Goal: Information Seeking & Learning: Learn about a topic

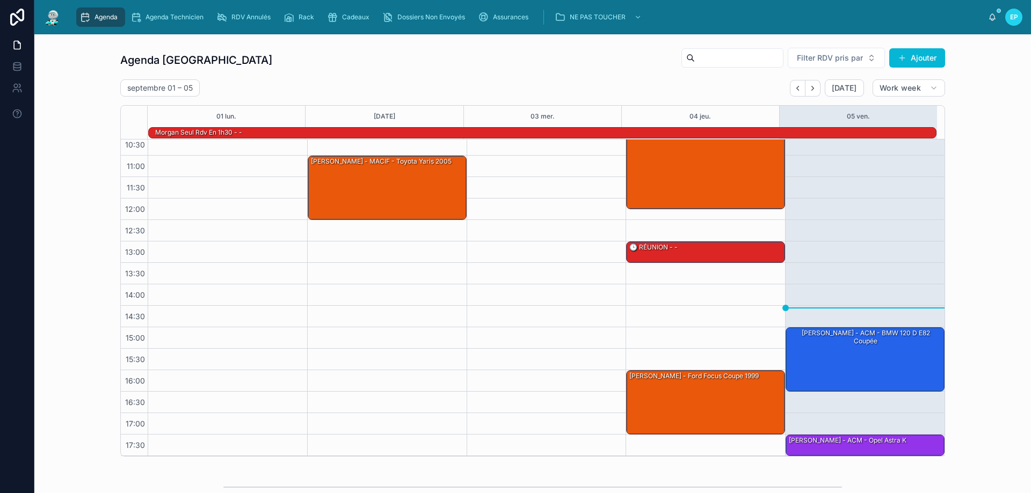
click at [76, 8] on link "Agenda" at bounding box center [100, 17] width 49 height 19
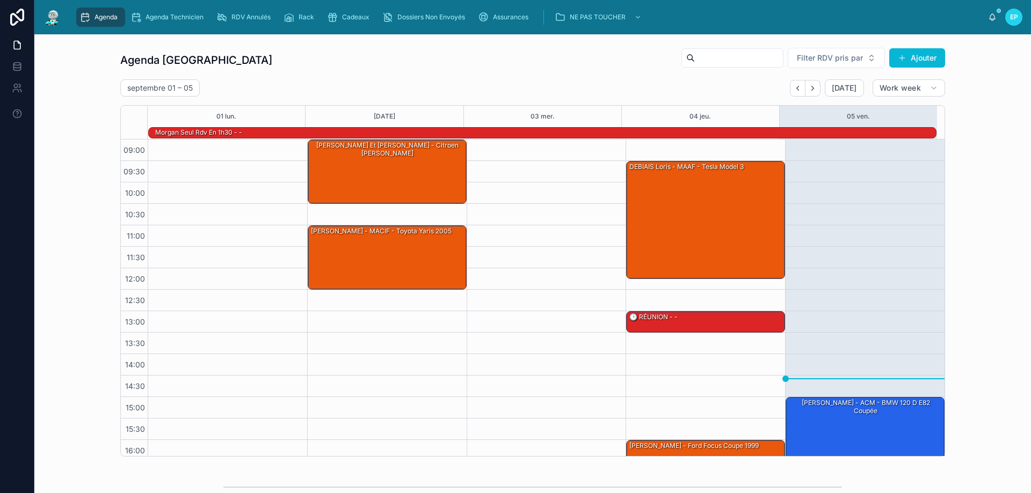
scroll to position [70, 0]
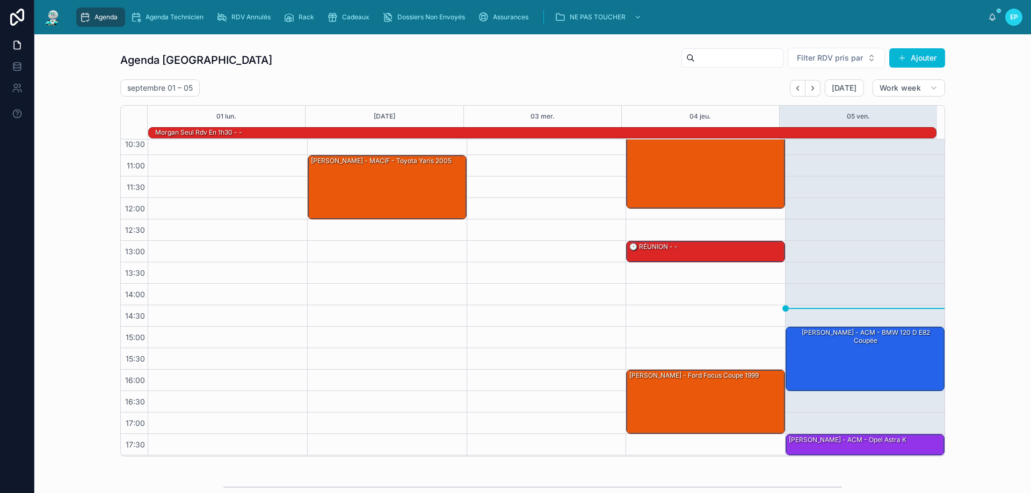
click at [514, 225] on div at bounding box center [545, 262] width 159 height 386
click at [666, 346] on div "09:30 – 12:15 DEBIAIS Loris - MAAF - Tesla model 3 13:00 – 13:30 🕒 RÉUNION - - …" at bounding box center [704, 262] width 159 height 386
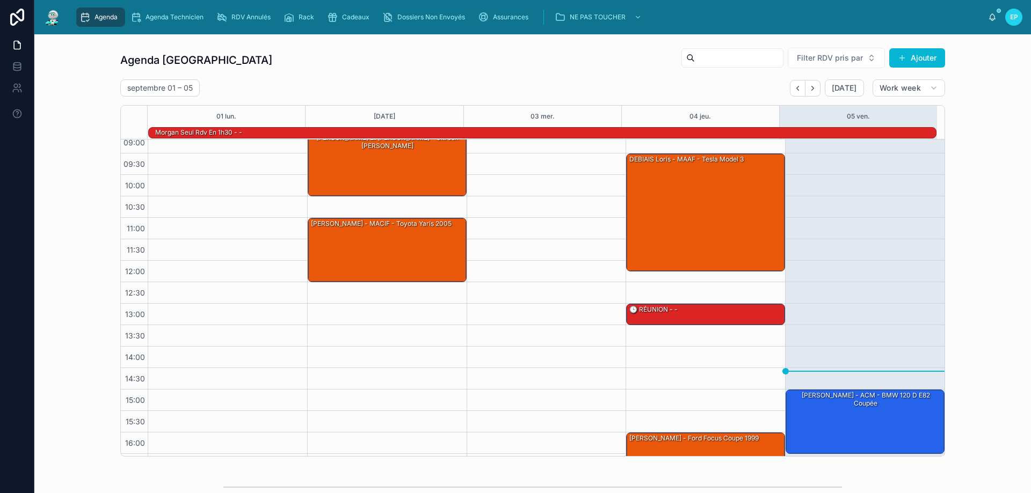
scroll to position [0, 0]
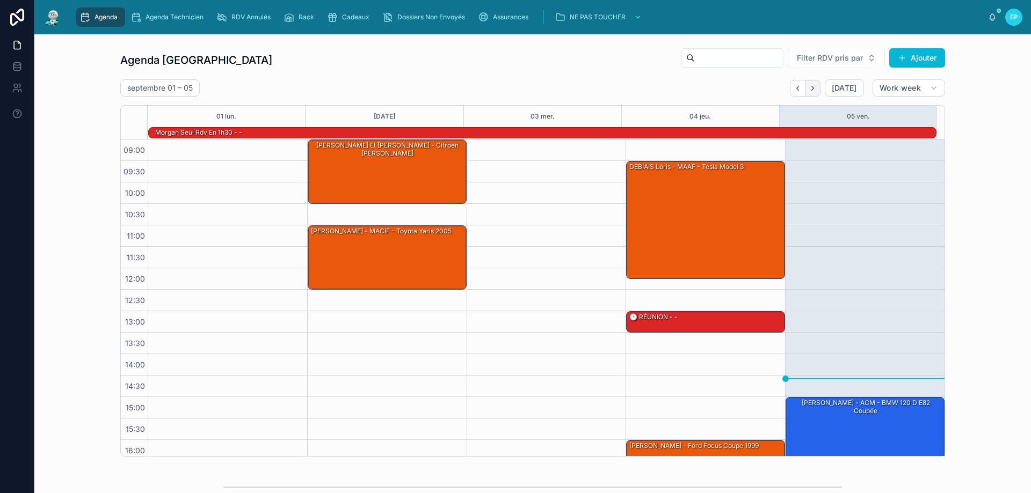
click at [814, 85] on button "Next" at bounding box center [812, 88] width 15 height 17
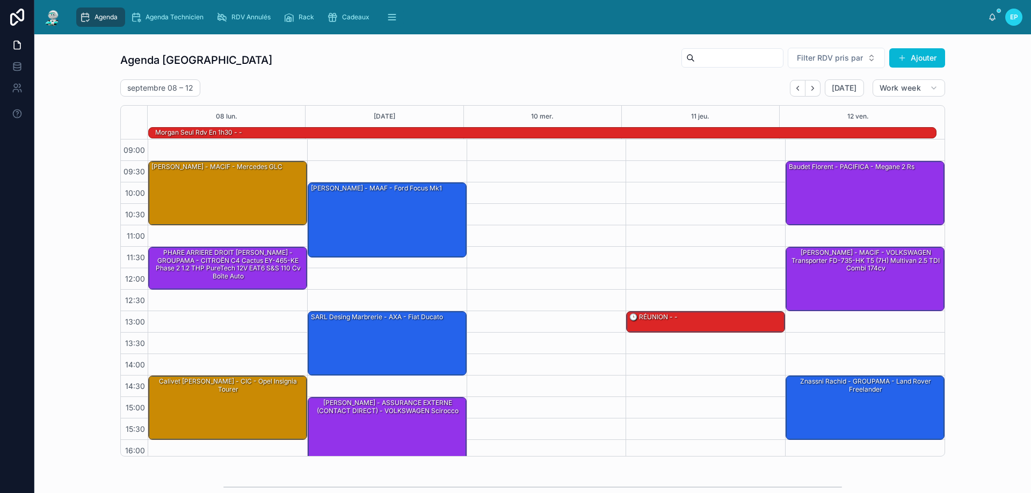
scroll to position [255, 0]
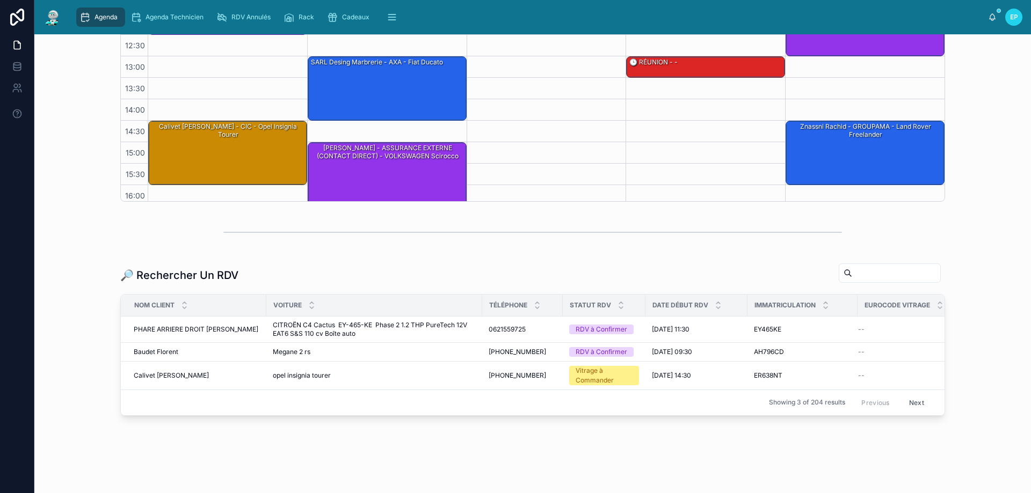
click at [148, 86] on div "09:30 – 11:00 Julie Reault - MACIF - Mercedes GLC 11:30 – 12:30 PHARE ARRIERE D…" at bounding box center [227, 78] width 159 height 386
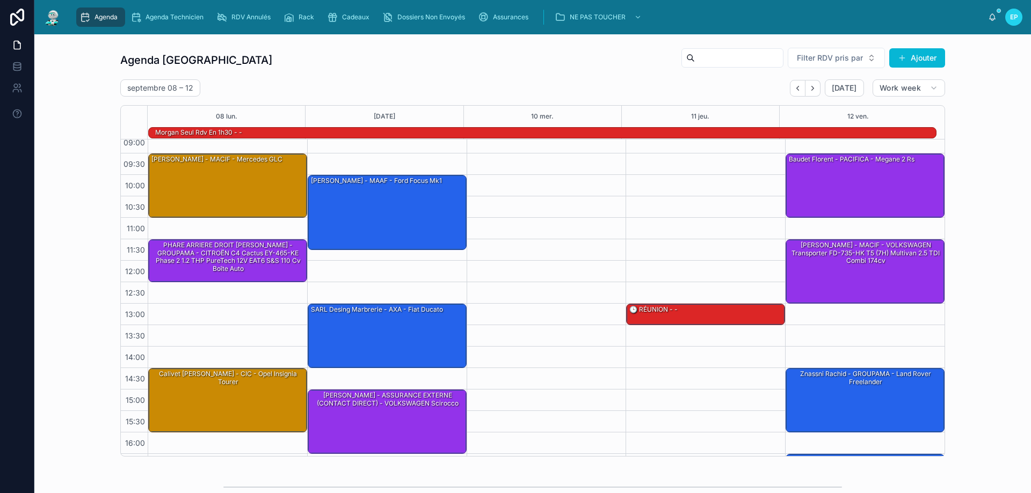
scroll to position [0, 0]
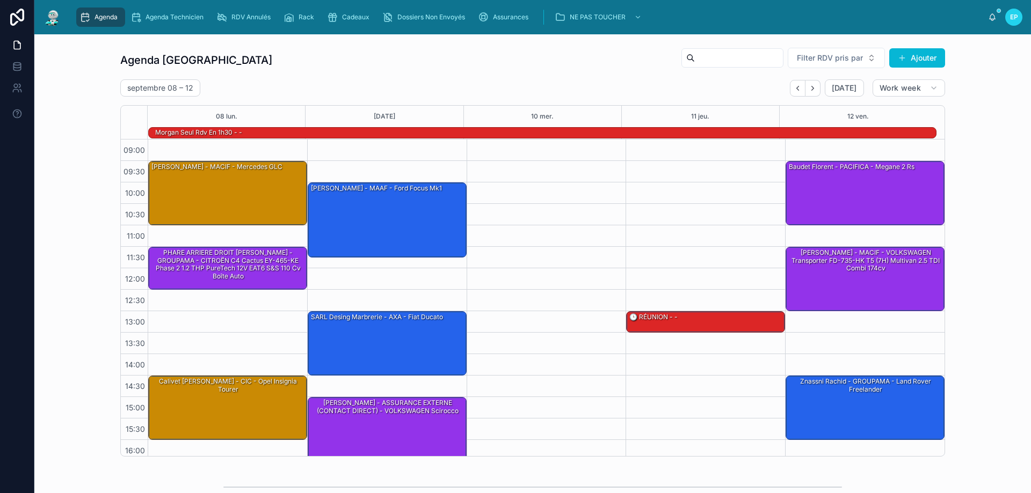
click at [87, 17] on icon "scrollable content" at bounding box center [84, 17] width 11 height 11
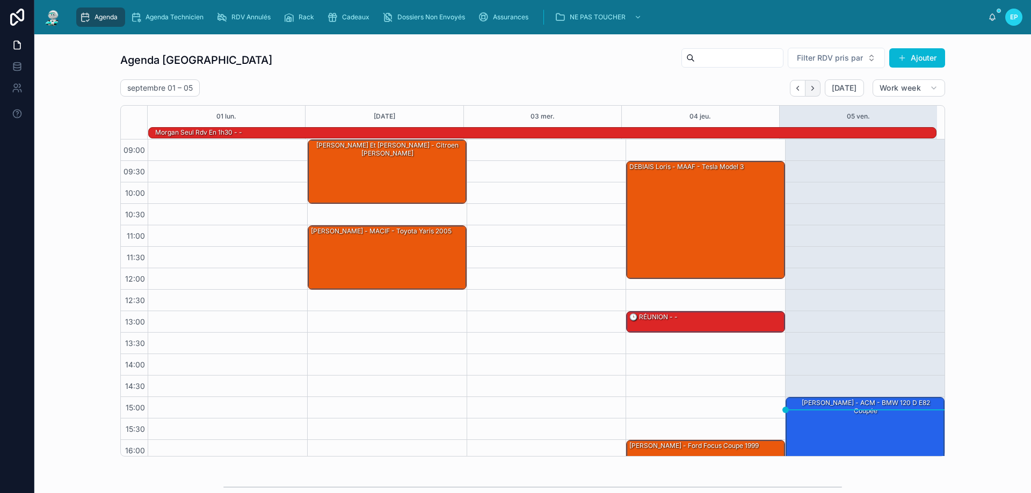
click at [809, 90] on icon "Next" at bounding box center [812, 88] width 8 height 8
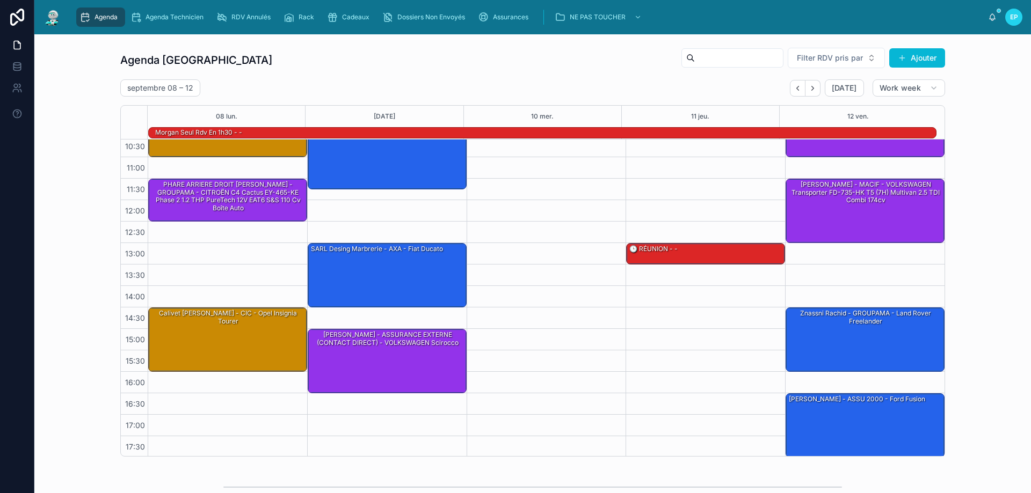
scroll to position [70, 0]
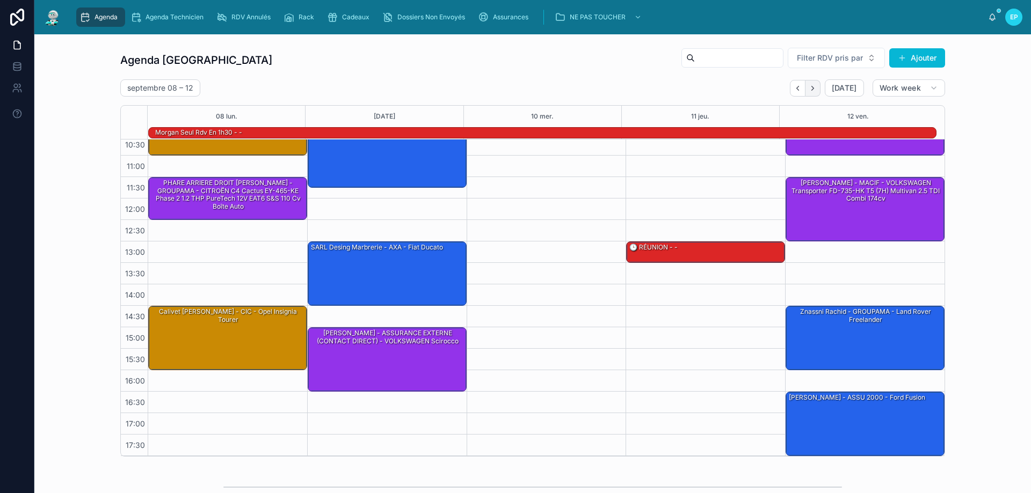
click at [812, 88] on icon "Next" at bounding box center [812, 88] width 8 height 8
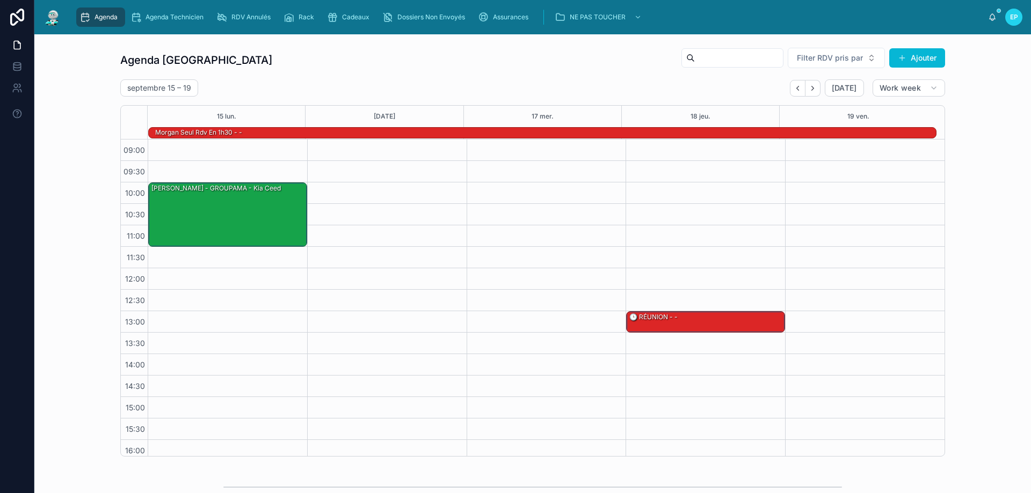
click at [847, 216] on div at bounding box center [864, 333] width 159 height 386
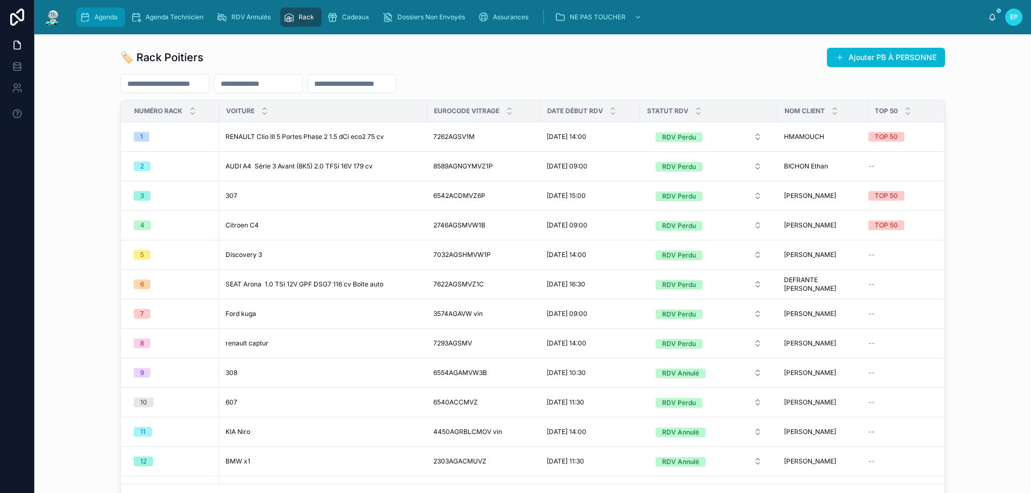
click at [107, 14] on span "Agenda" at bounding box center [105, 17] width 23 height 9
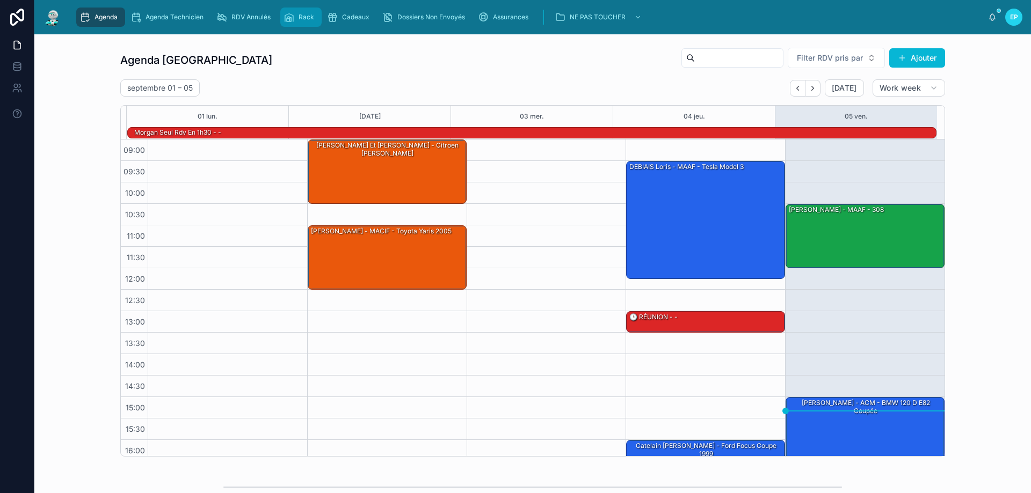
scroll to position [70, 0]
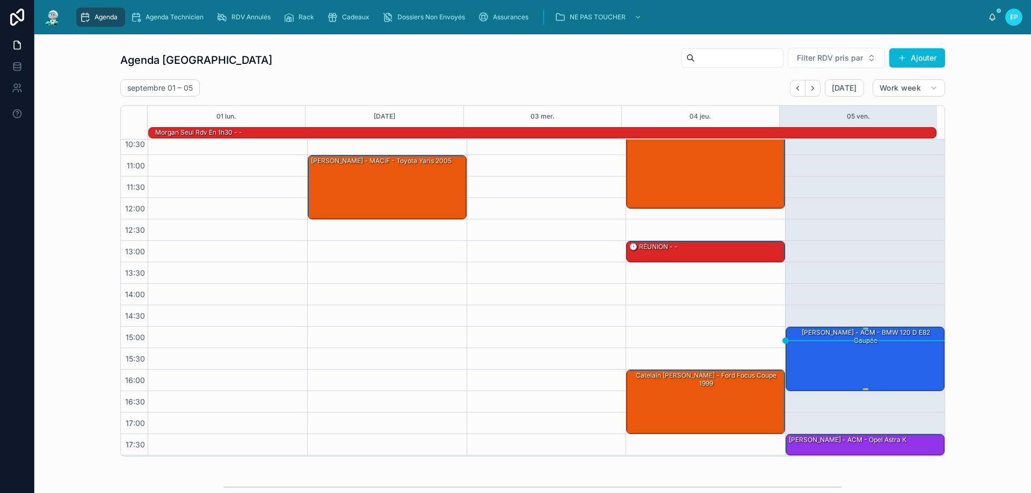
click at [848, 359] on div "[PERSON_NAME] - ACM - BMW 120 d e82 coupée" at bounding box center [865, 358] width 156 height 62
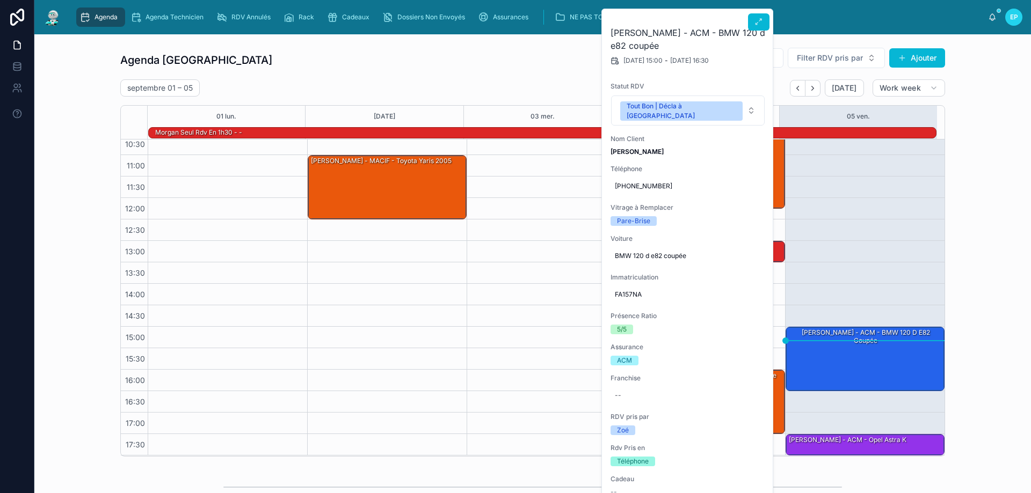
drag, startPoint x: 757, startPoint y: 23, endPoint x: 755, endPoint y: 32, distance: 8.9
click at [757, 23] on icon at bounding box center [758, 22] width 9 height 9
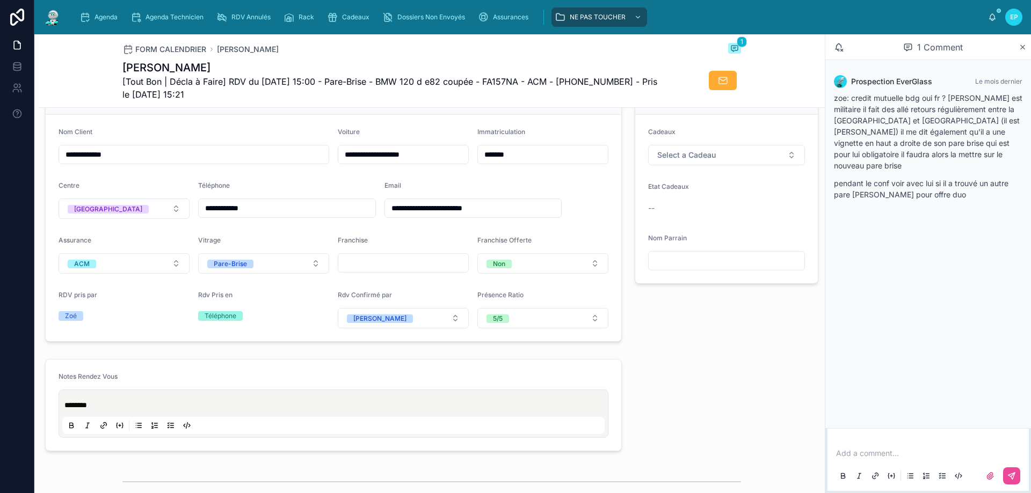
scroll to position [268, 0]
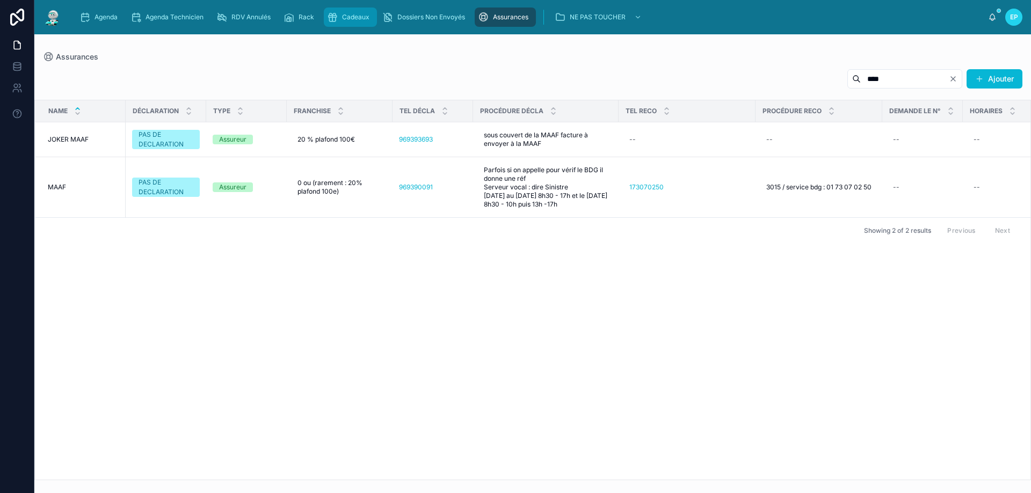
click at [350, 13] on span "Cadeaux" at bounding box center [355, 17] width 27 height 9
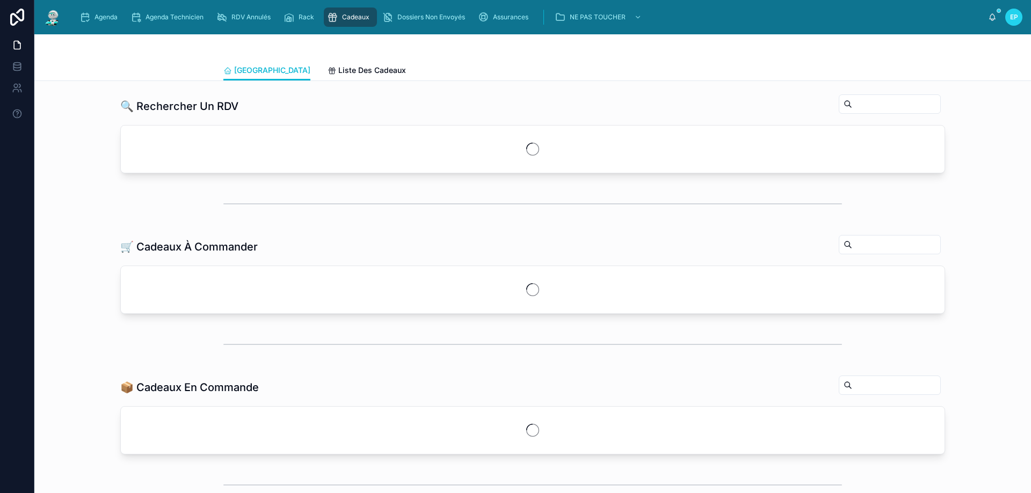
click at [304, 81] on div "Poitiers [GEOGRAPHIC_DATA] Liste Des Cadeaux" at bounding box center [532, 57] width 996 height 47
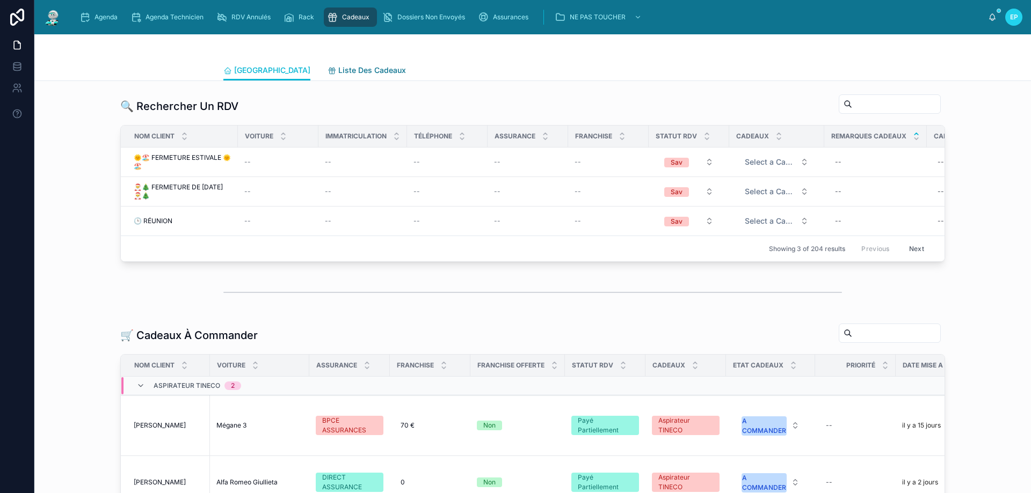
click at [338, 75] on span "Liste Des Cadeaux" at bounding box center [372, 70] width 68 height 11
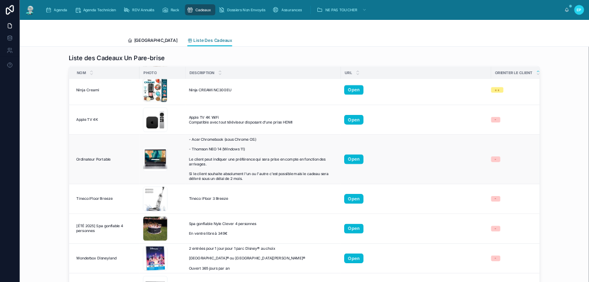
scroll to position [590, 0]
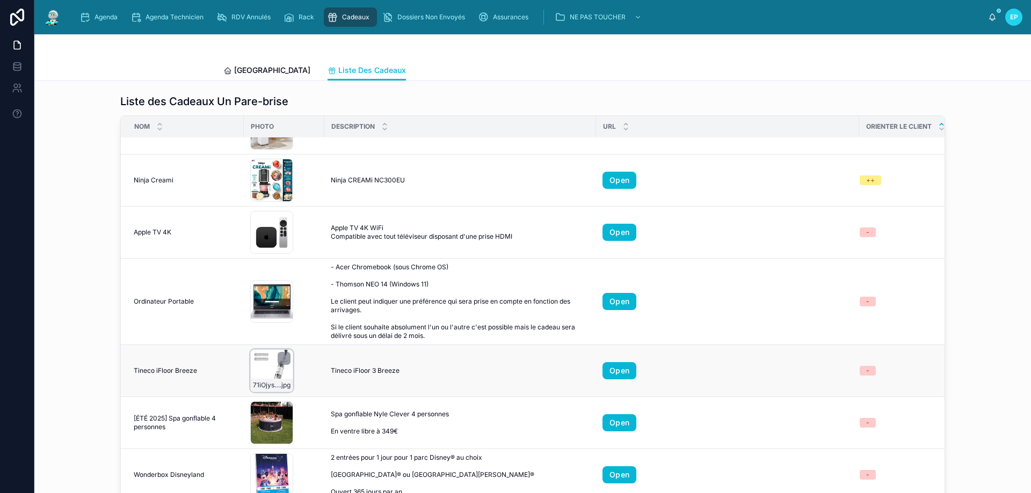
click at [266, 370] on div "71iOjyssQdL .jpg" at bounding box center [271, 370] width 43 height 43
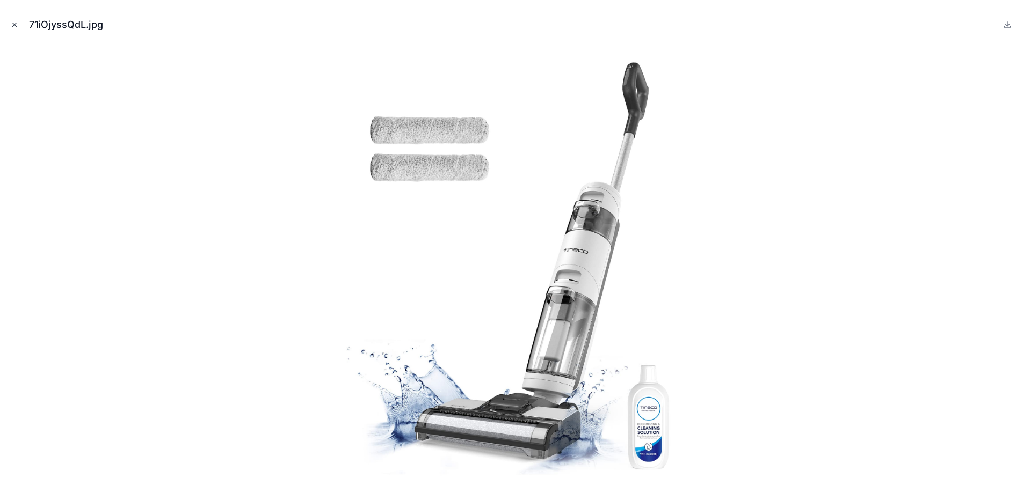
click at [16, 27] on icon "Close modal" at bounding box center [15, 25] width 8 height 8
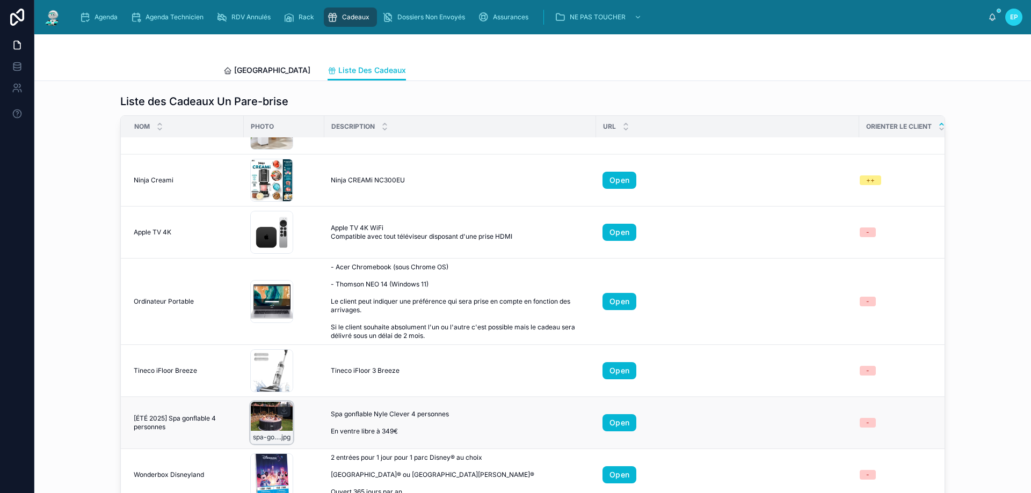
click at [257, 420] on div "spa-gonflable-nyle-clever-4-personnes_5019008883688_01i_fr_cf .jpg" at bounding box center [271, 422] width 43 height 43
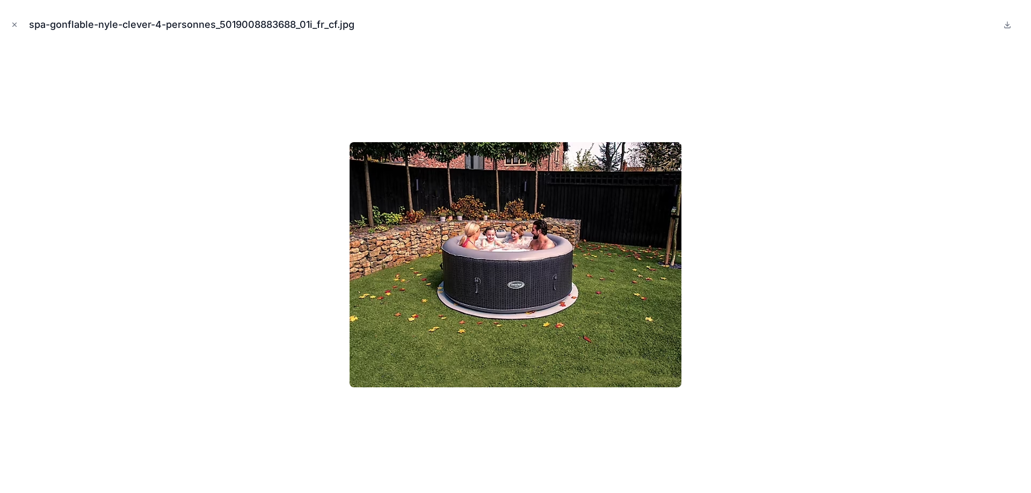
scroll to position [590, 0]
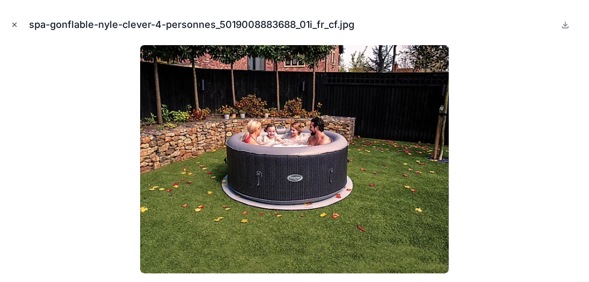
click at [15, 27] on icon "Close modal" at bounding box center [15, 25] width 8 height 8
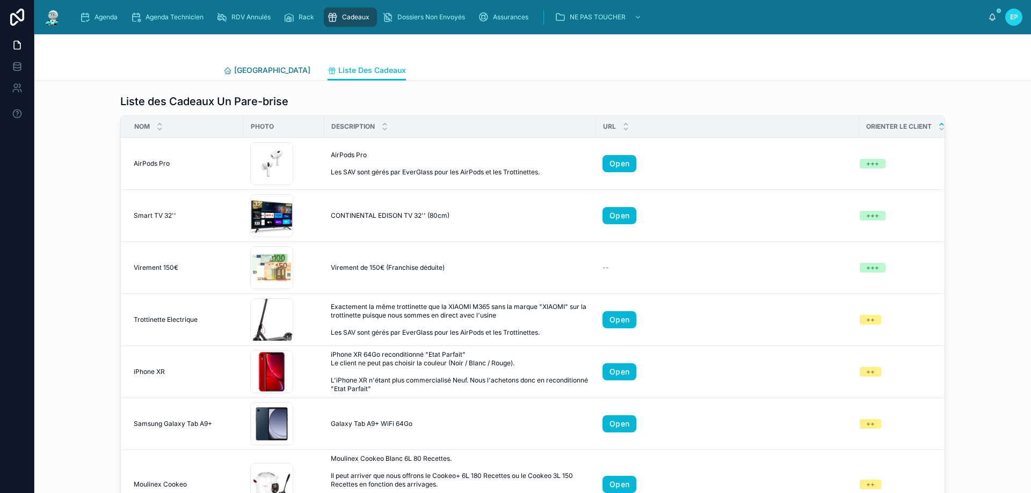
click at [240, 74] on span "[GEOGRAPHIC_DATA]" at bounding box center [272, 70] width 76 height 11
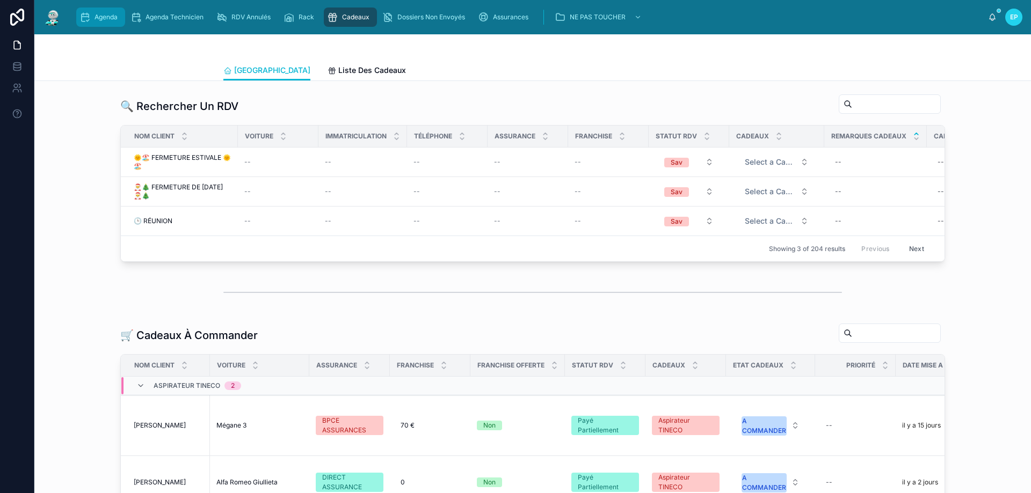
click at [103, 19] on span "Agenda" at bounding box center [105, 17] width 23 height 9
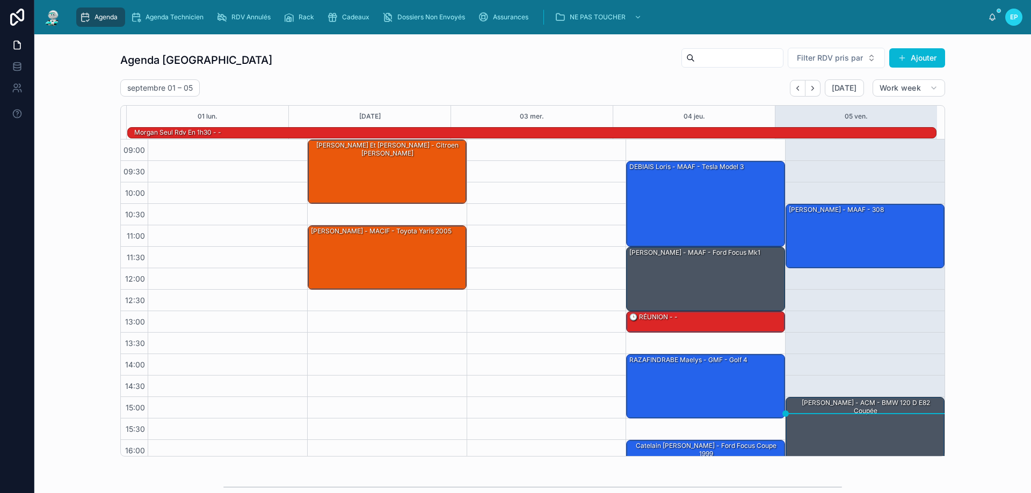
scroll to position [70, 0]
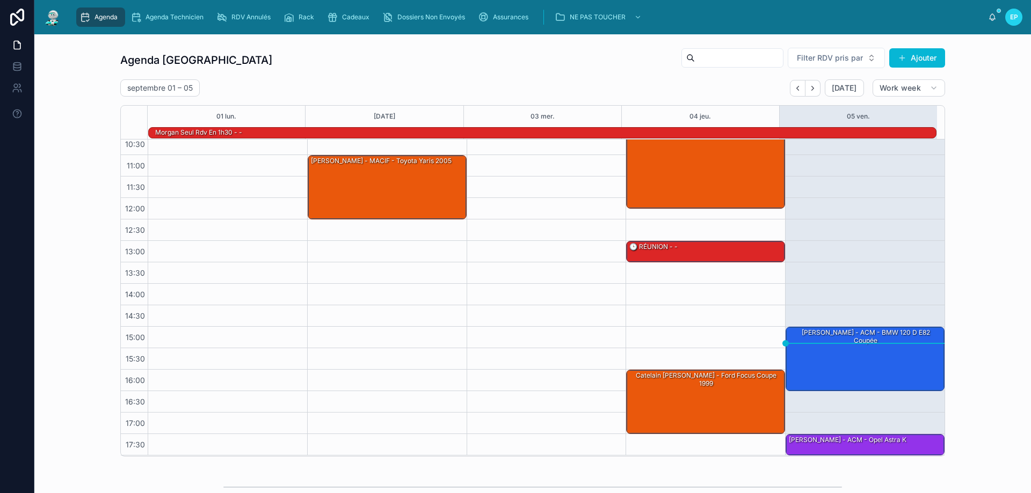
click at [377, 306] on div "09:00 – 10:30 [PERSON_NAME] et [PERSON_NAME] - Citroen picasso 11:00 – 12:30 [P…" at bounding box center [386, 262] width 159 height 386
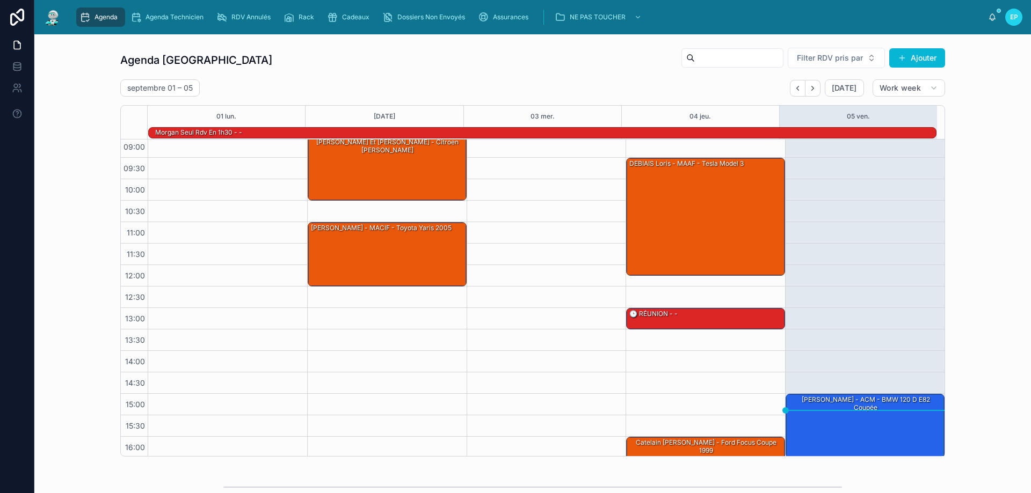
scroll to position [0, 0]
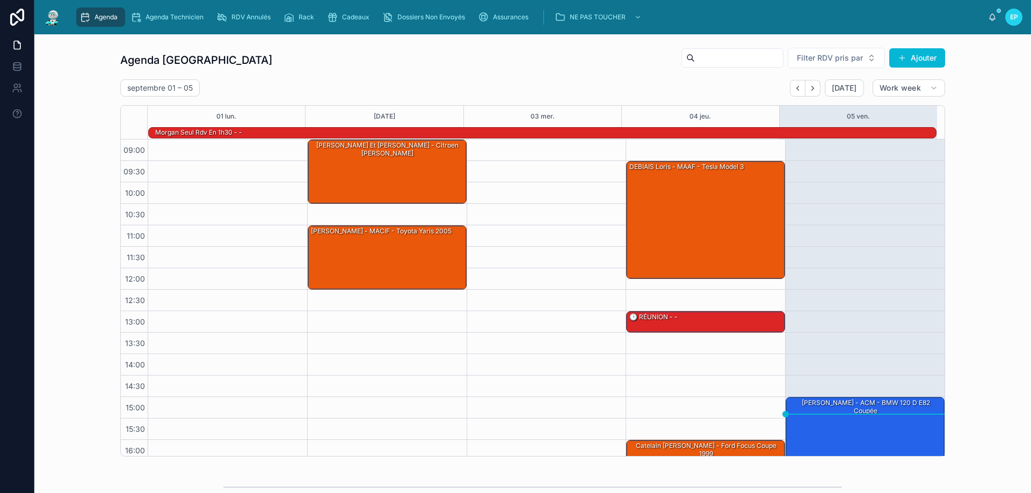
click at [537, 268] on div at bounding box center [545, 333] width 159 height 386
